Goal: Download file/media

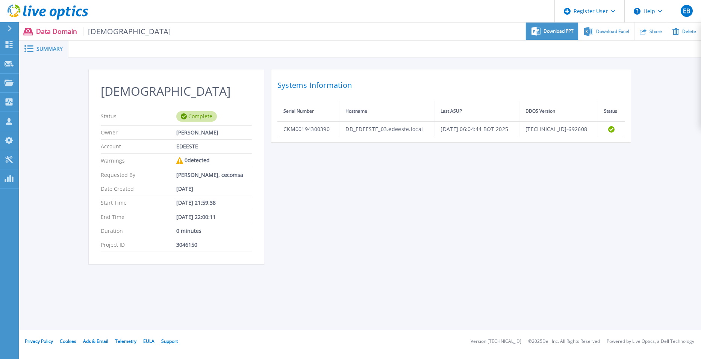
click at [559, 33] on span "Download PPT" at bounding box center [559, 31] width 30 height 5
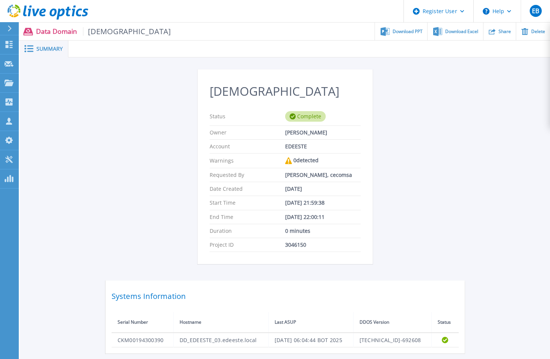
click at [474, 108] on div "Boveda Status Complete Owner [PERSON_NAME] Account EDEESTE Warnings 0 detected …" at bounding box center [285, 211] width 530 height 307
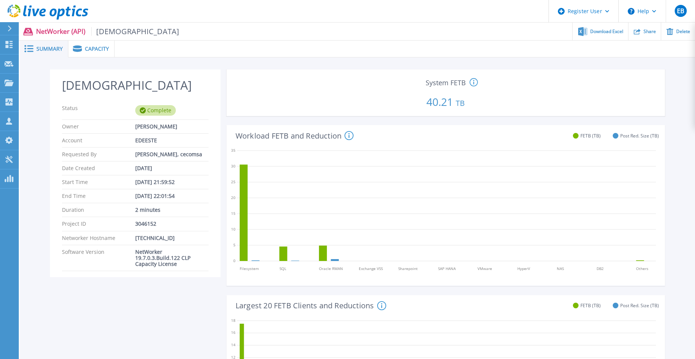
click at [92, 46] on span "Capacity" at bounding box center [97, 48] width 24 height 5
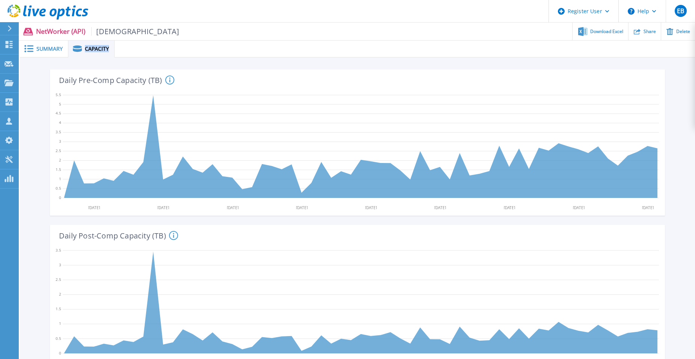
click at [92, 46] on span "Capacity" at bounding box center [97, 48] width 24 height 5
click at [608, 35] on div "Download Excel" at bounding box center [600, 32] width 55 height 18
